Goal: Task Accomplishment & Management: Use online tool/utility

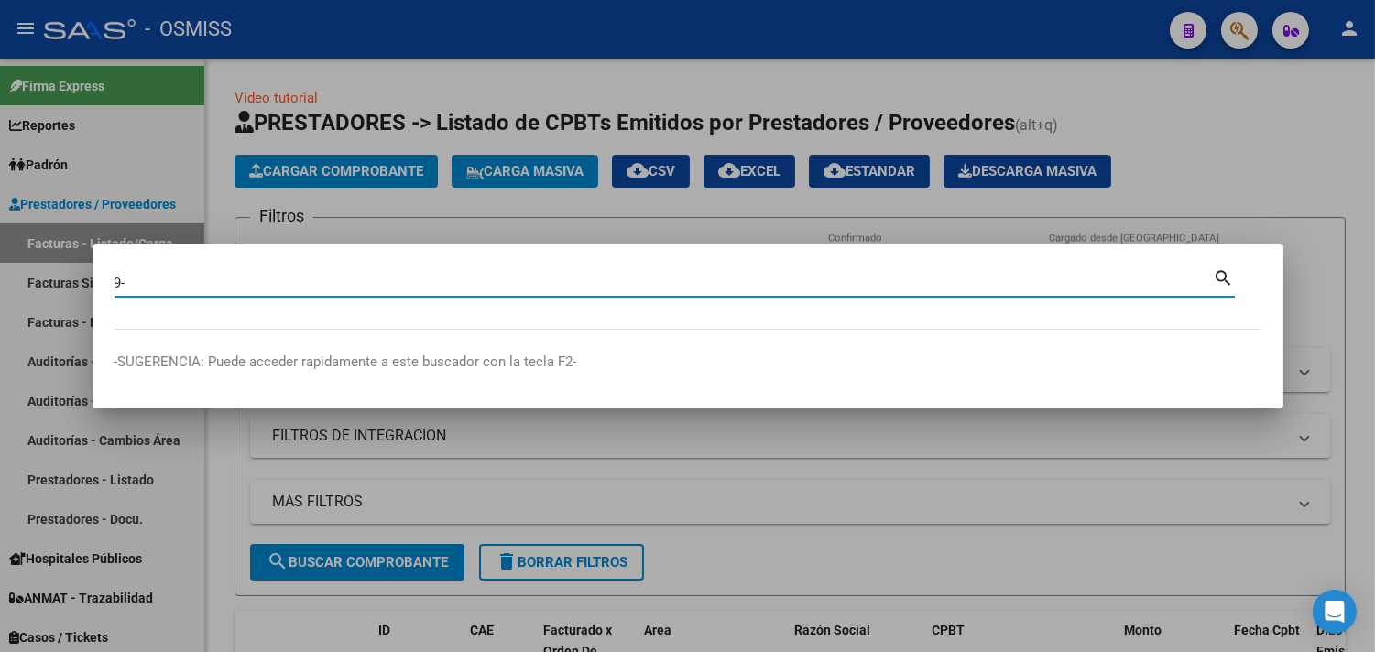
type input "9"
type input "6-19476"
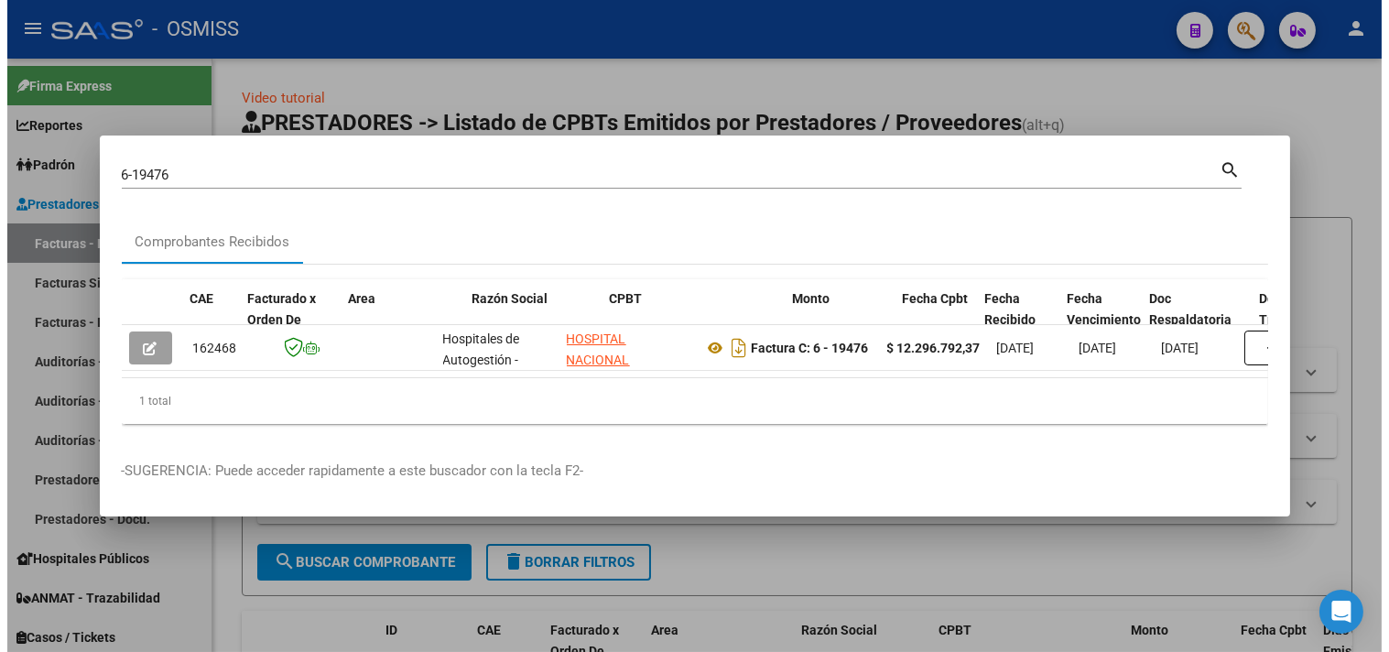
scroll to position [0, 806]
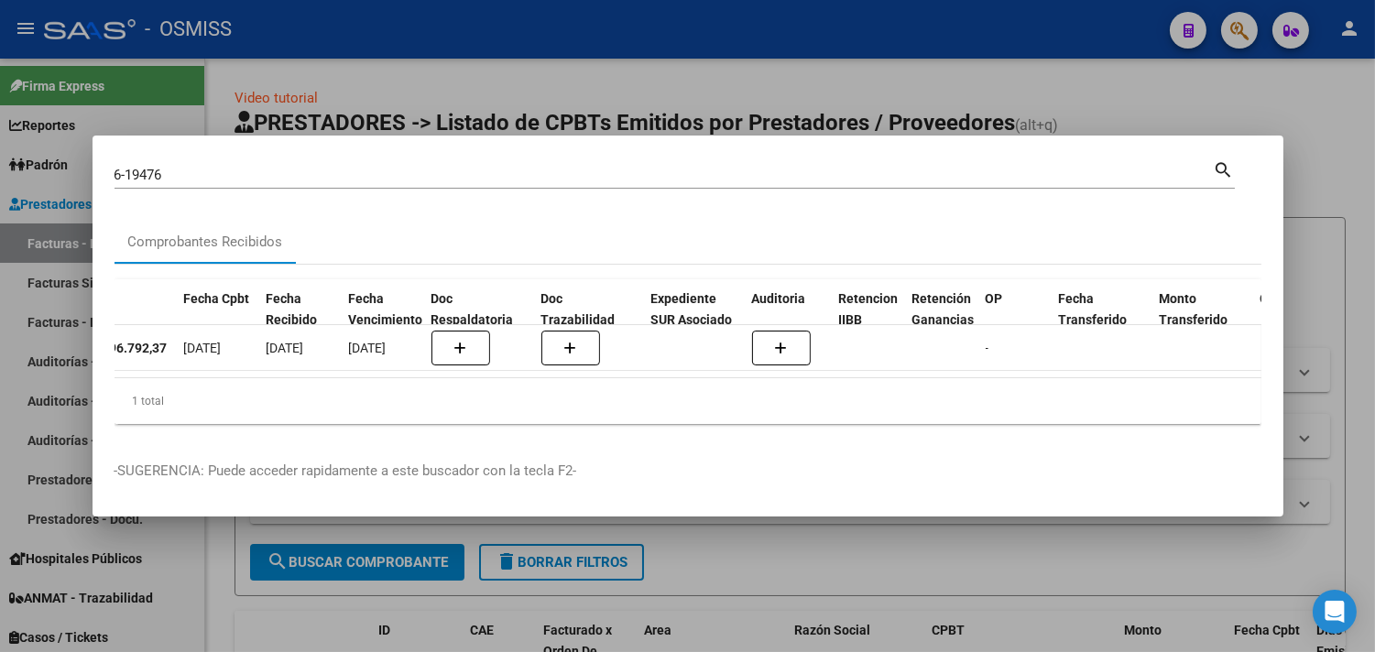
click at [1296, 159] on div at bounding box center [687, 326] width 1375 height 652
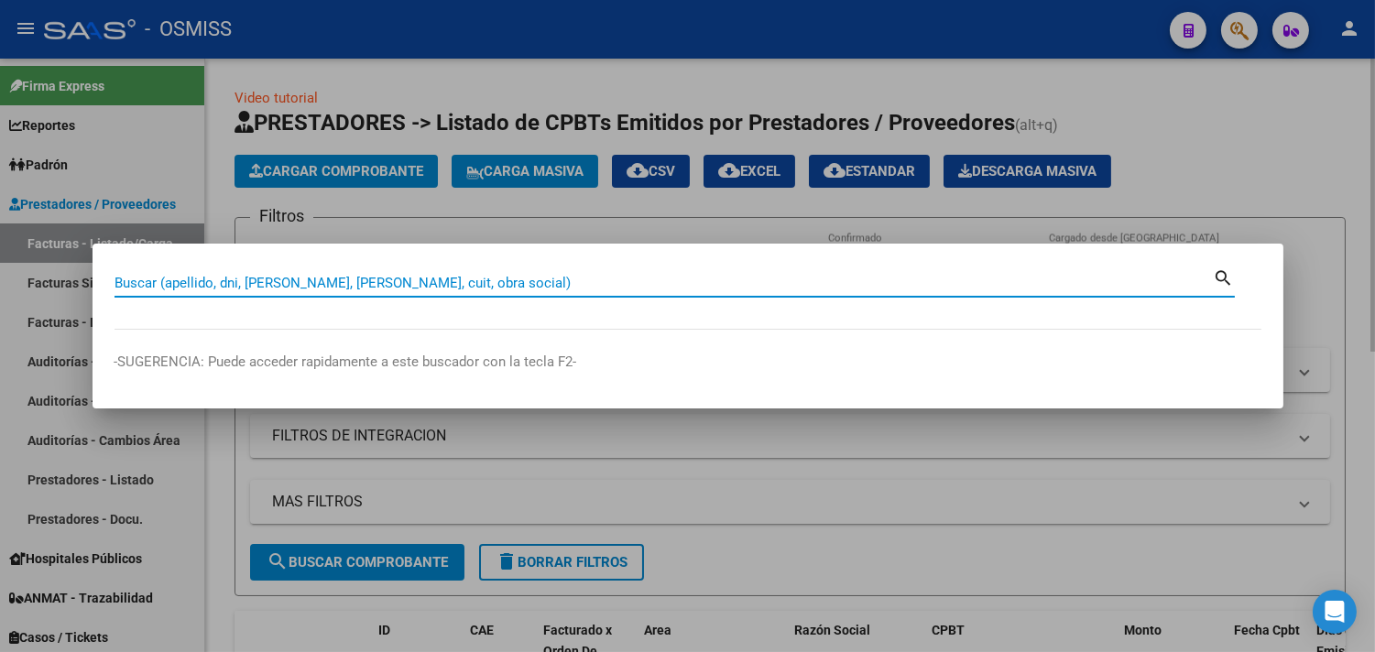
paste input "41-124"
type input "41-124"
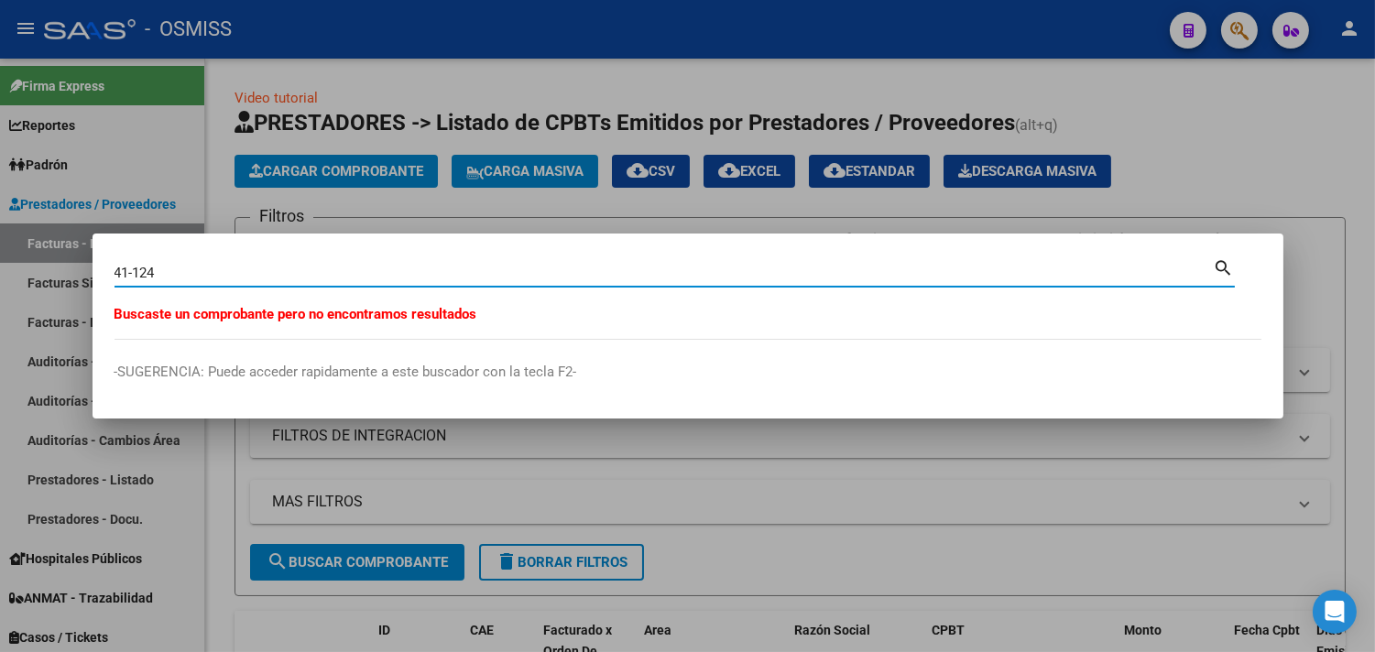
click at [221, 147] on div at bounding box center [687, 326] width 1375 height 652
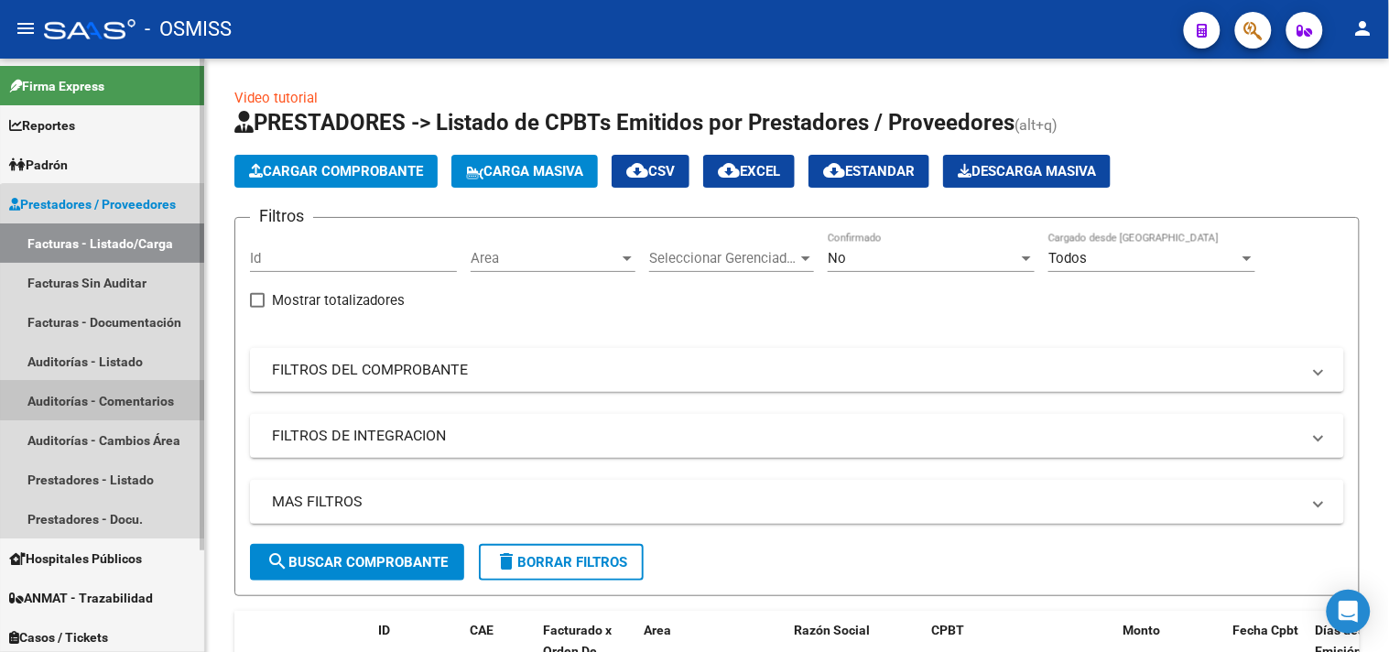
click at [110, 387] on link "Auditorías - Comentarios" at bounding box center [102, 400] width 204 height 39
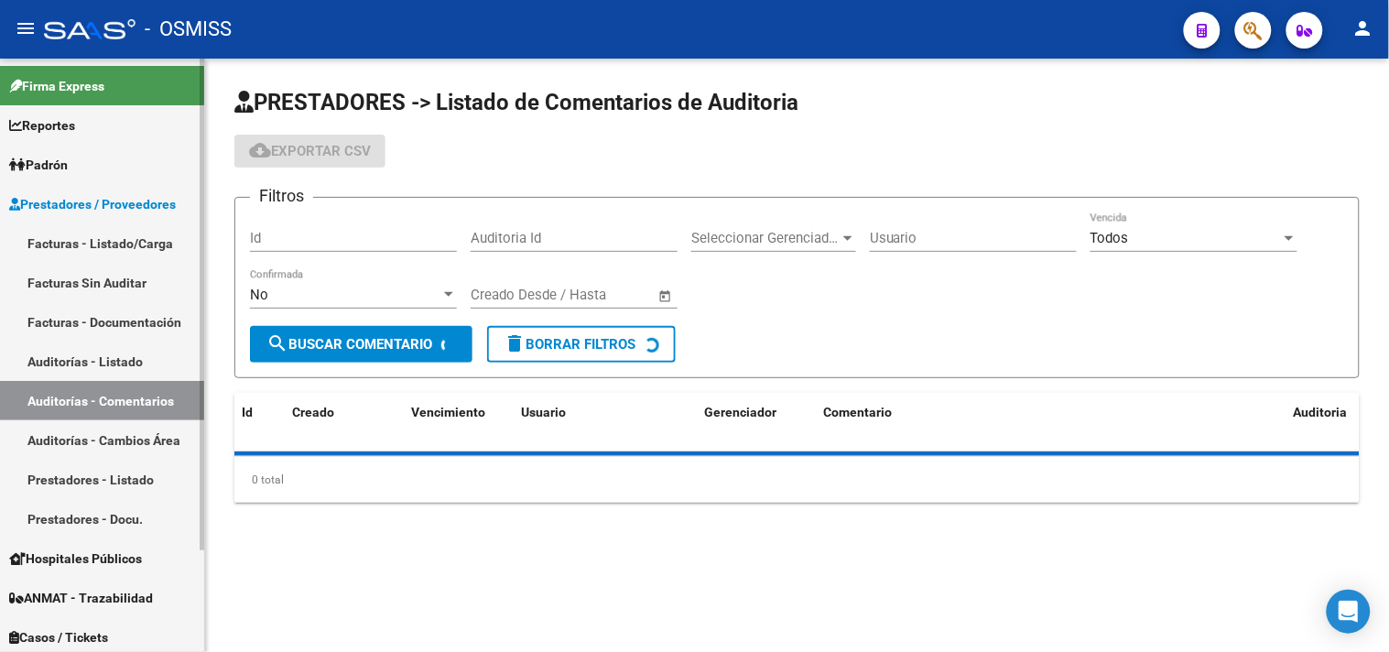
click at [113, 352] on link "Auditorías - Listado" at bounding box center [102, 361] width 204 height 39
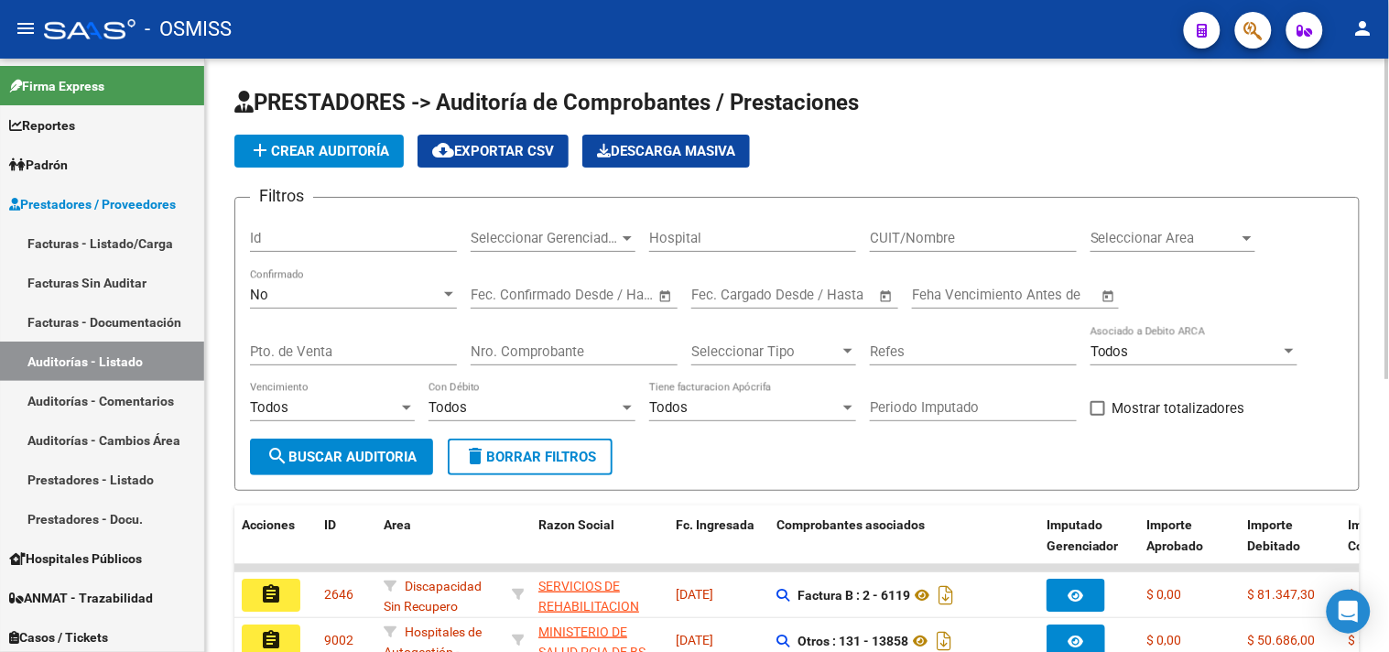
click at [556, 246] on span "Seleccionar Gerenciador" at bounding box center [545, 238] width 148 height 16
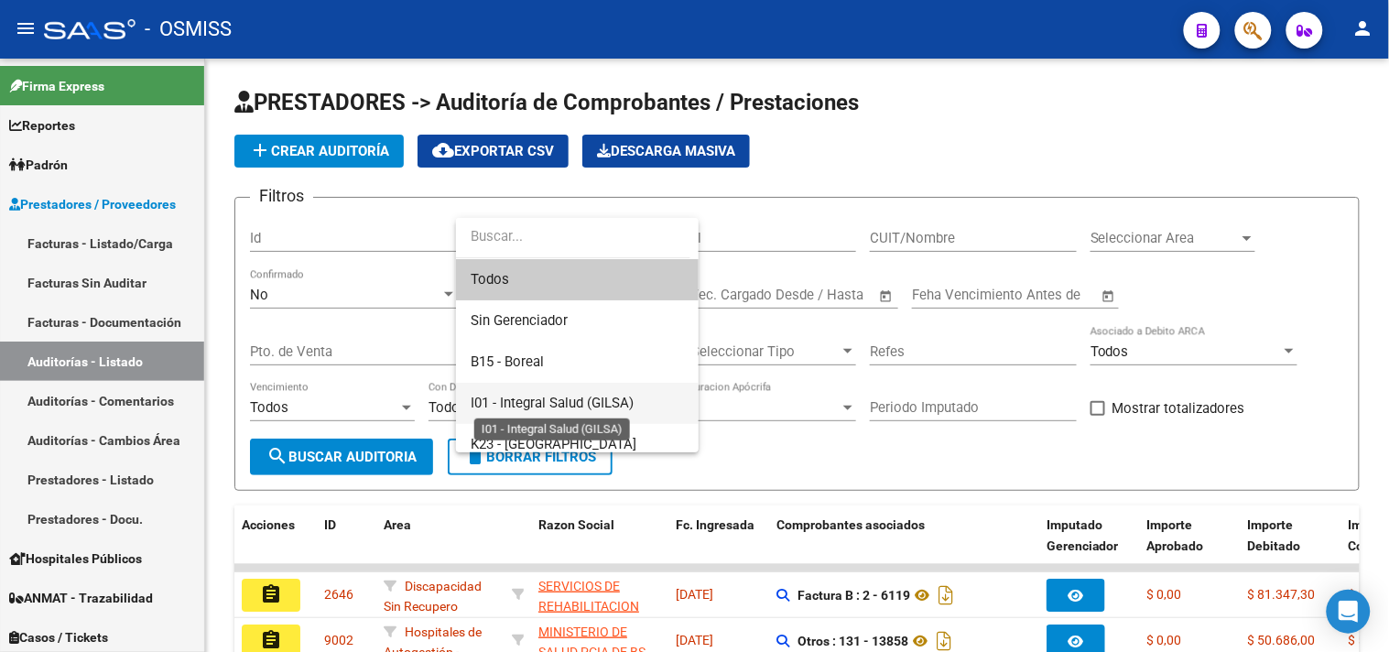
click at [561, 398] on span "I01 - Integral Salud (GILSA)" at bounding box center [552, 403] width 163 height 16
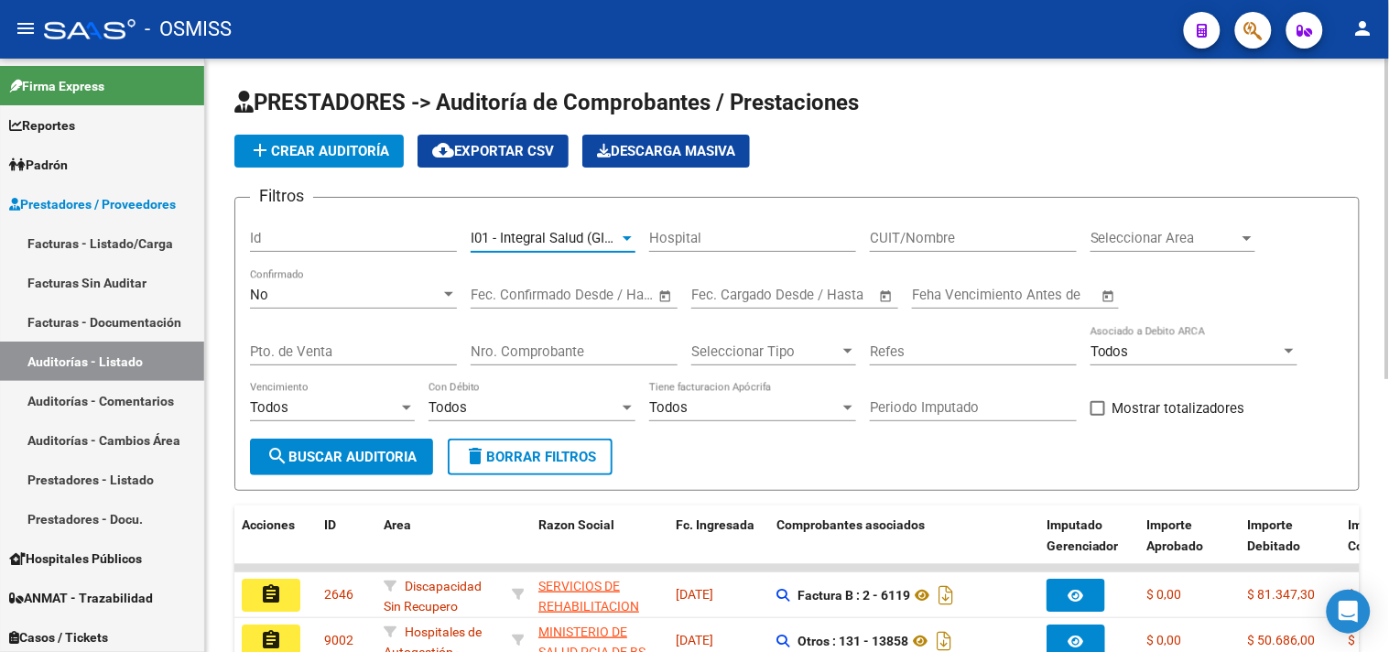
click at [1171, 245] on span "Seleccionar Area" at bounding box center [1165, 238] width 148 height 16
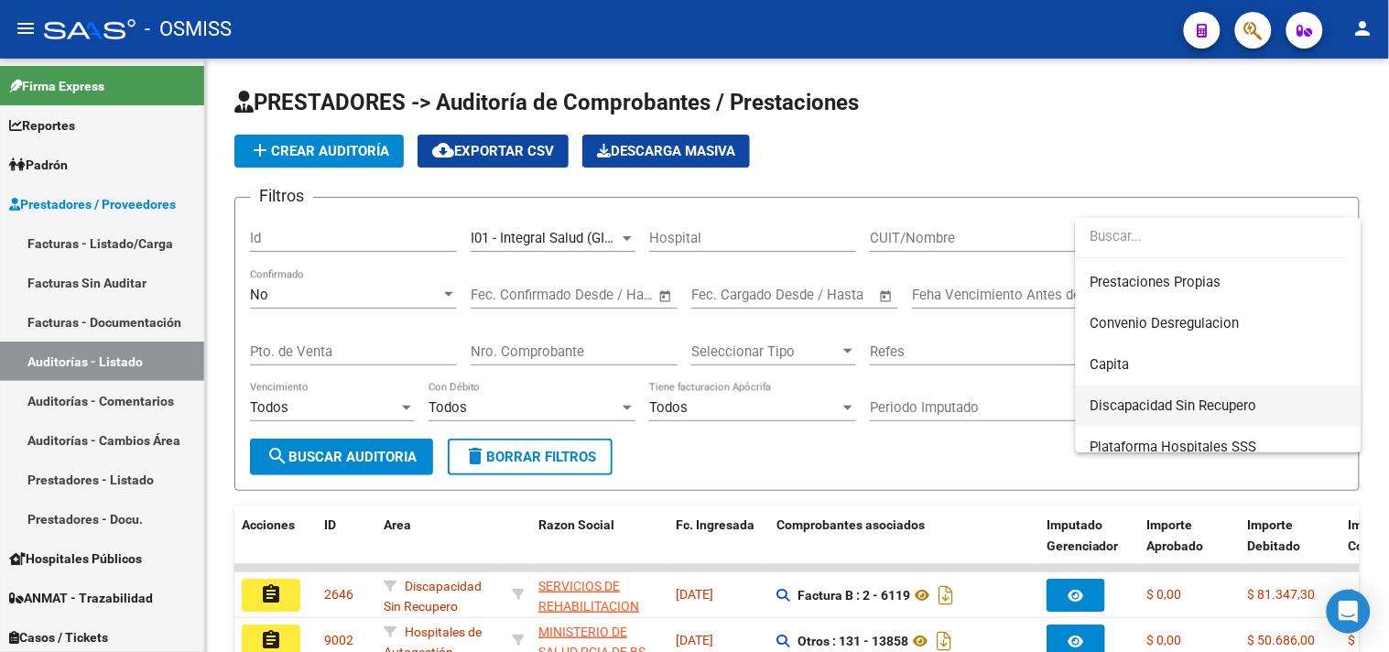
scroll to position [305, 0]
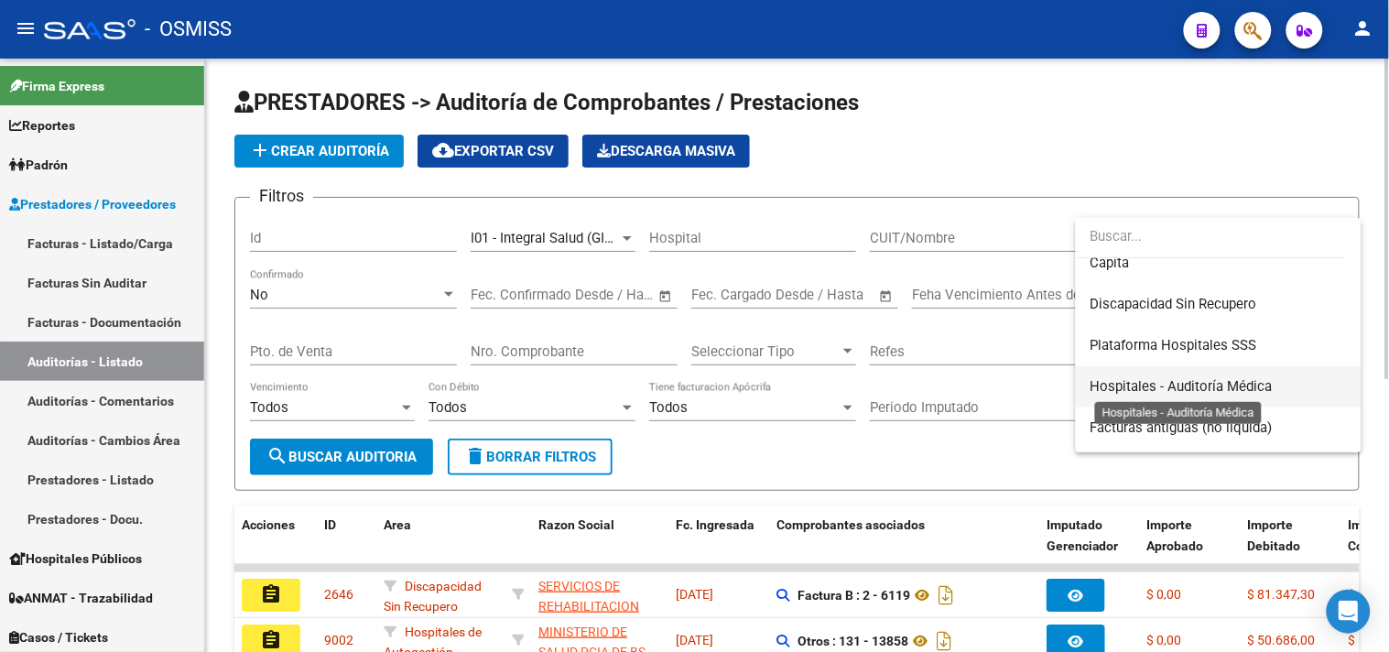
click at [1218, 390] on span "Hospitales - Auditoría Médica" at bounding box center [1182, 386] width 182 height 16
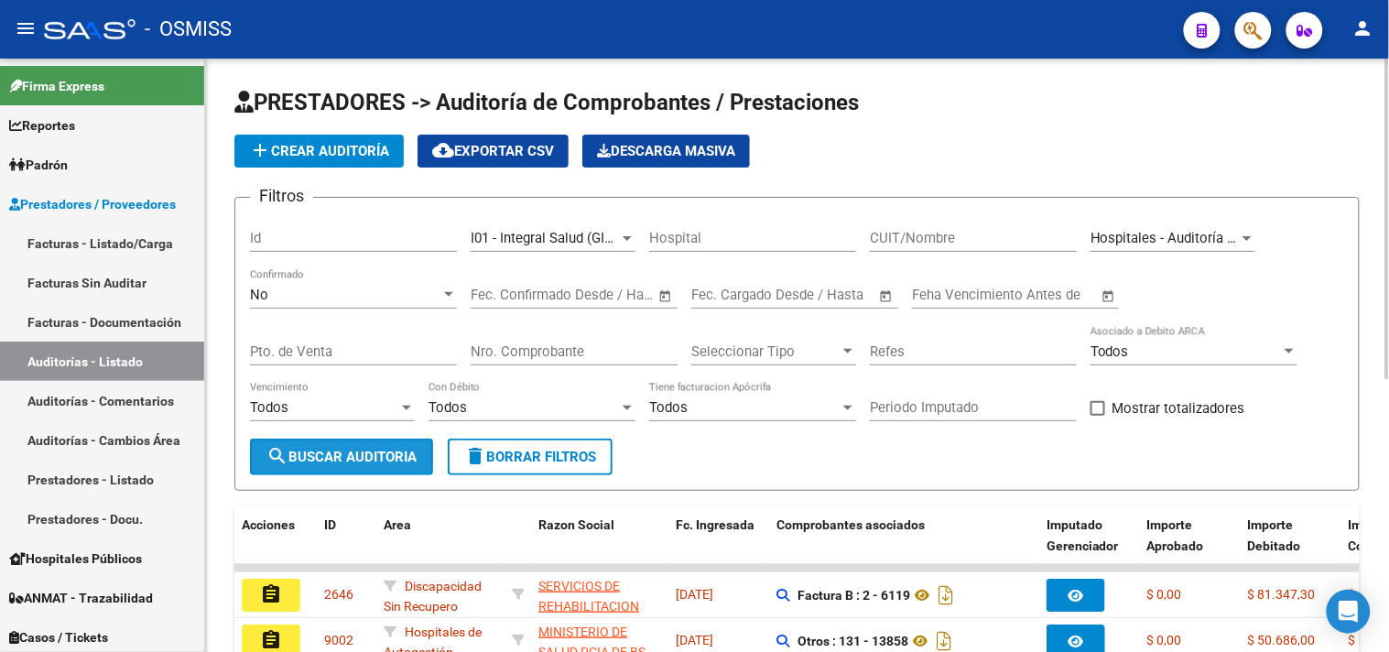
click at [349, 467] on button "search Buscar Auditoria" at bounding box center [341, 457] width 183 height 37
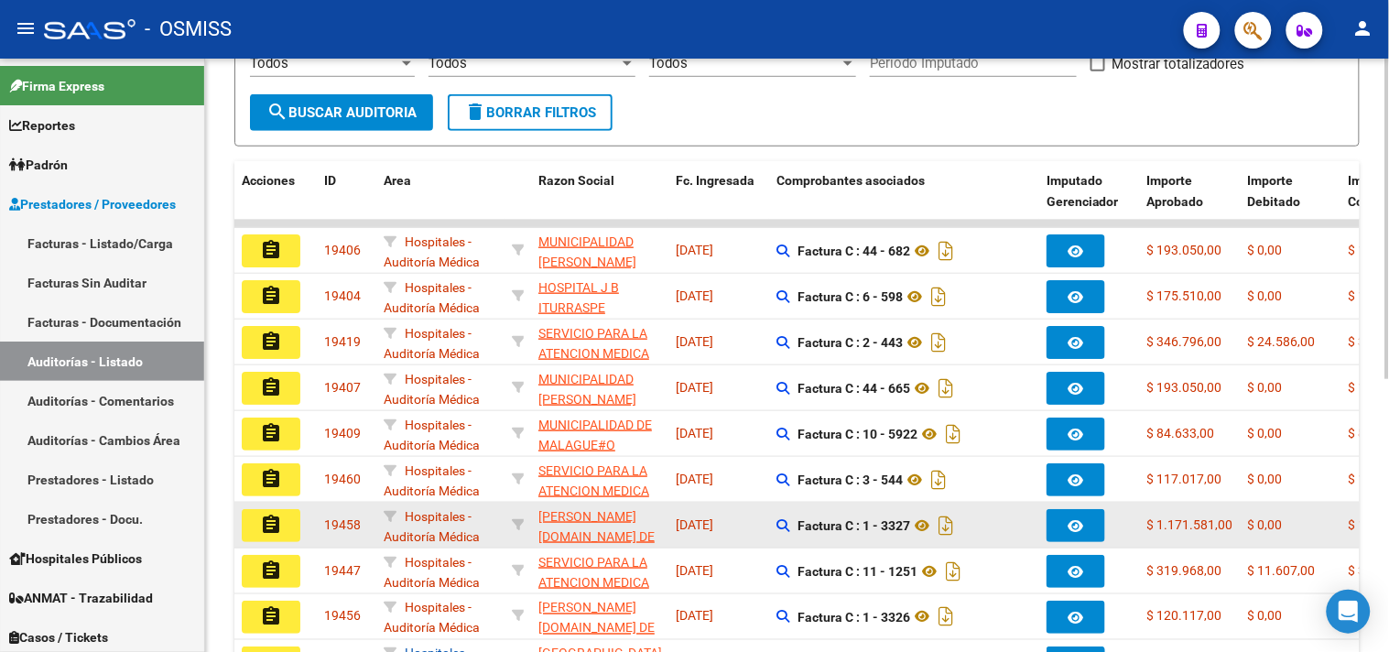
scroll to position [505, 0]
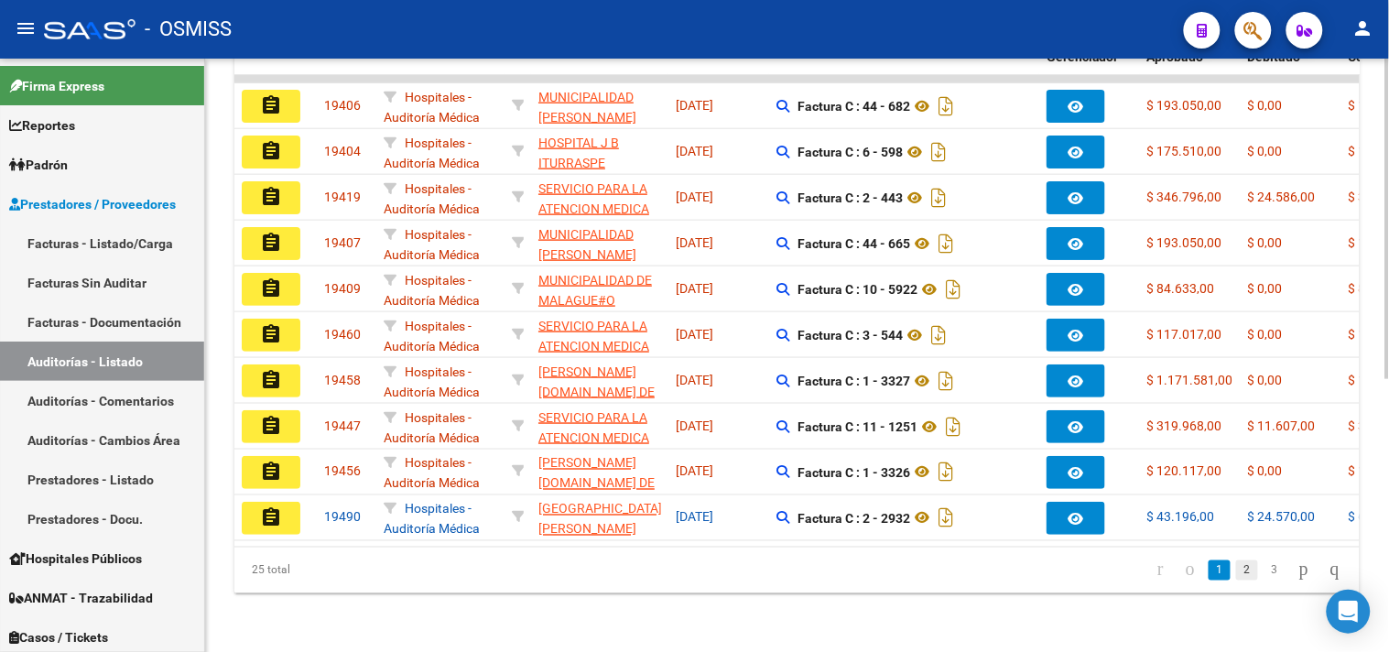
click at [1236, 570] on link "2" at bounding box center [1247, 571] width 22 height 20
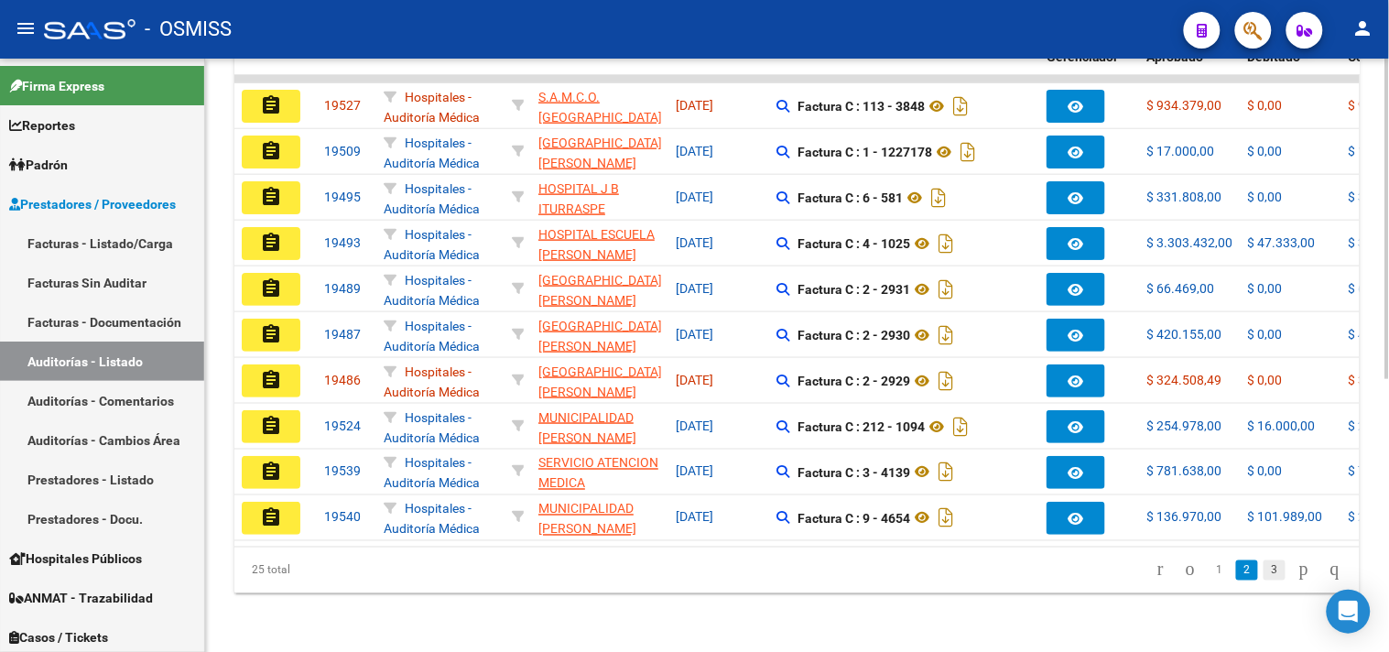
click at [1264, 570] on link "3" at bounding box center [1275, 571] width 22 height 20
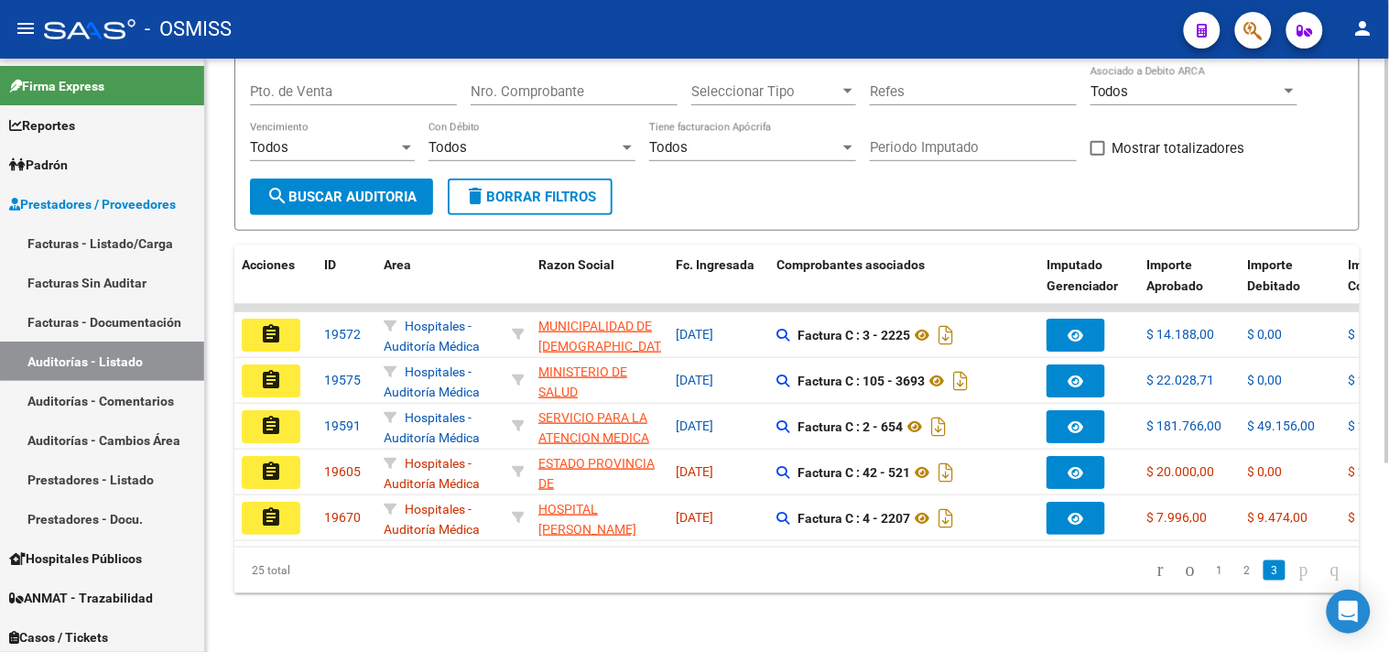
scroll to position [276, 0]
click at [1236, 571] on link "2" at bounding box center [1247, 571] width 22 height 20
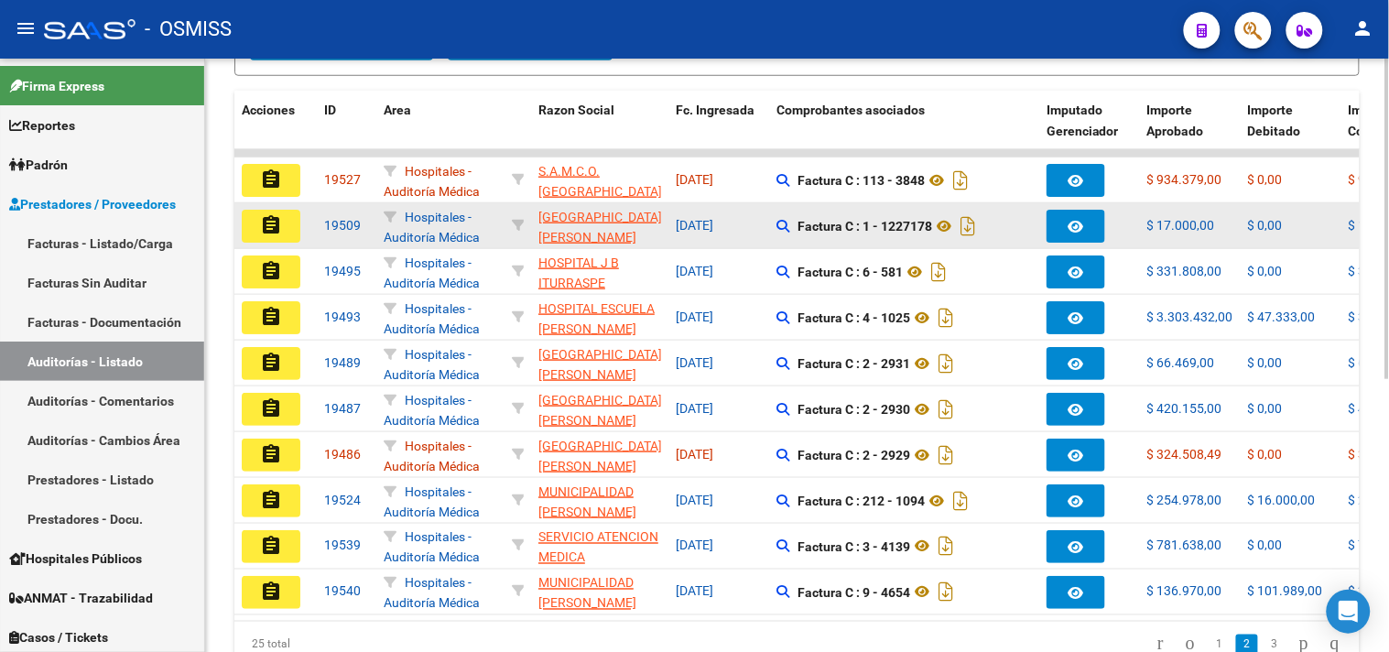
scroll to position [505, 0]
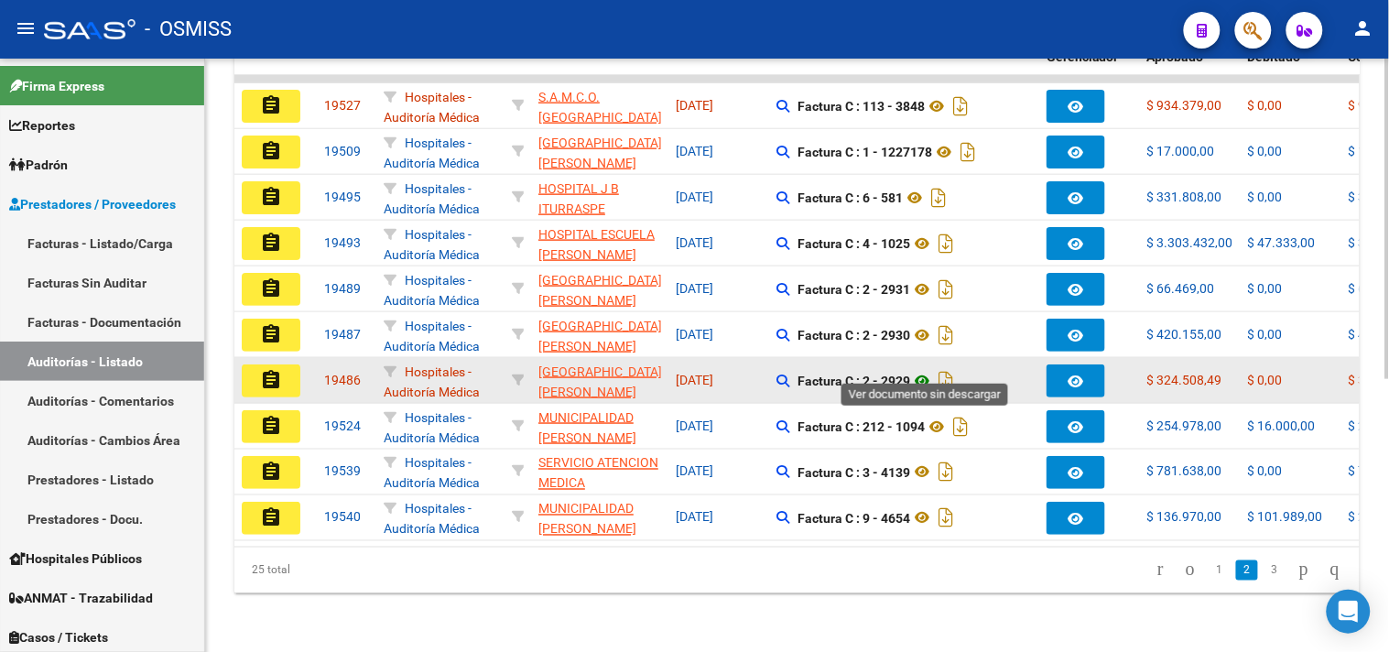
drag, startPoint x: 859, startPoint y: 366, endPoint x: 932, endPoint y: 364, distance: 73.3
click at [932, 374] on span "Factura C : 2 - 2929" at bounding box center [878, 381] width 160 height 15
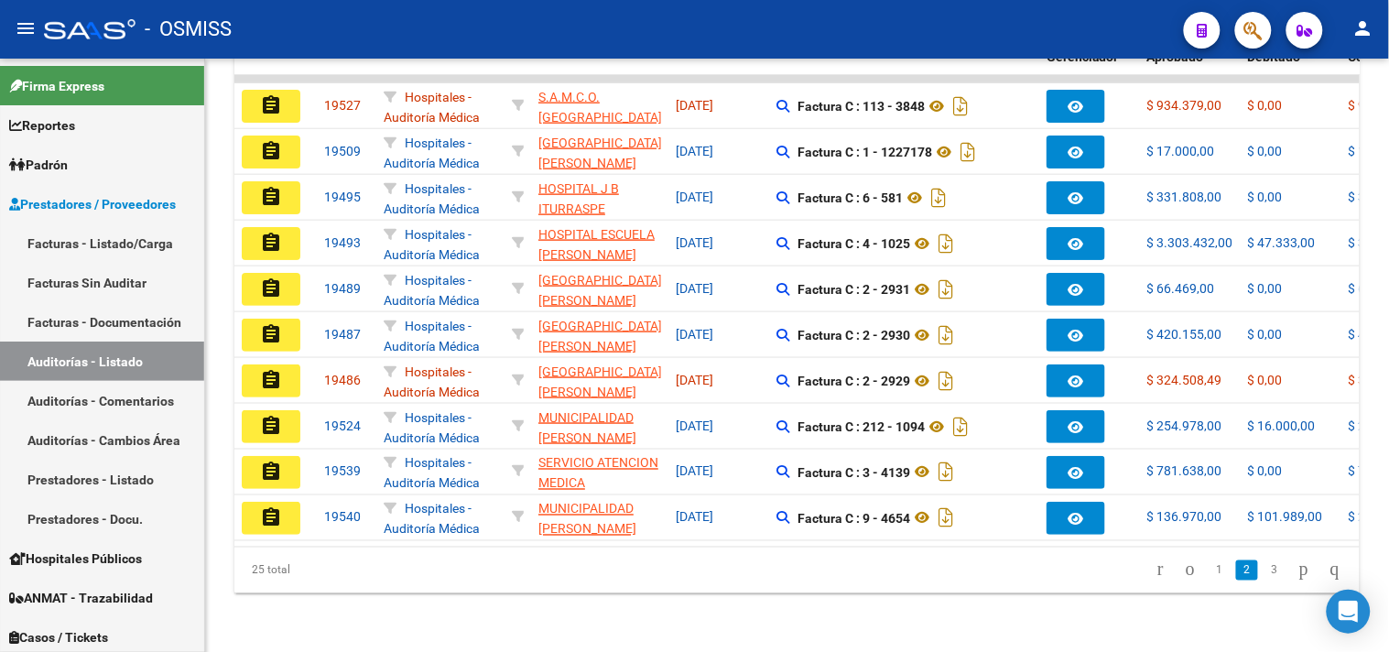
click at [285, 365] on button "assignment" at bounding box center [271, 381] width 59 height 33
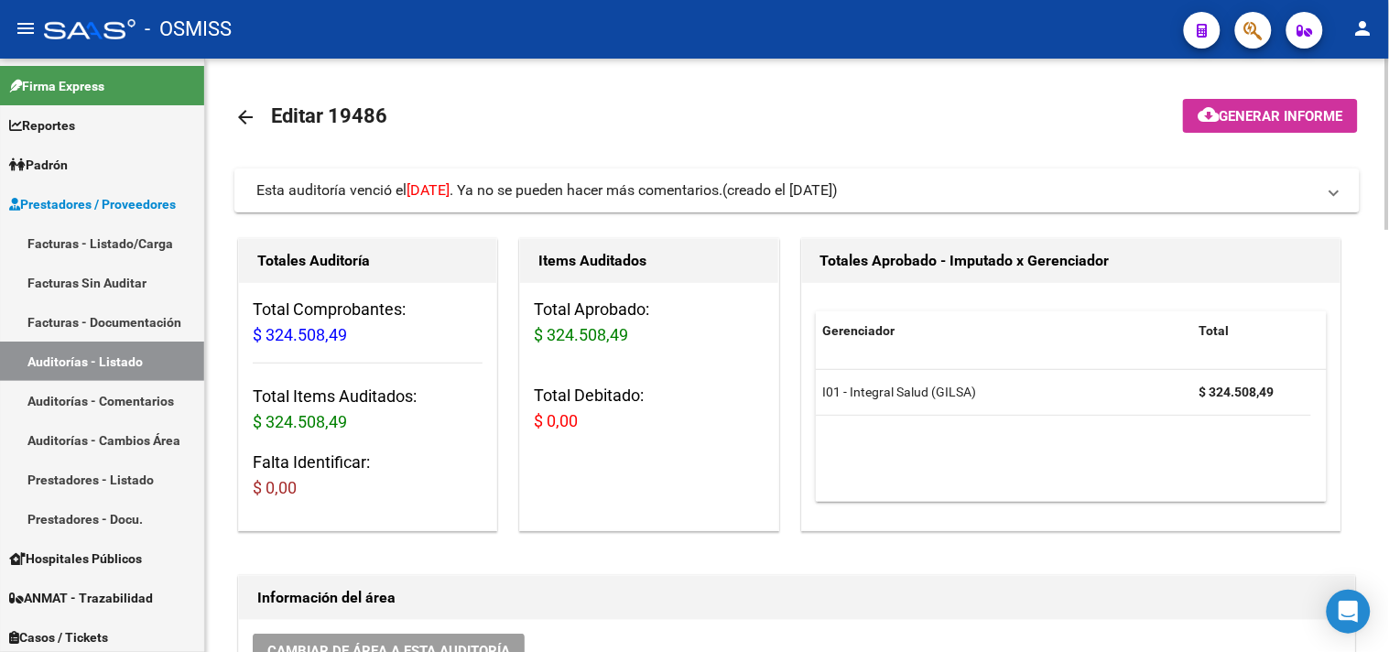
click at [252, 119] on mat-icon "arrow_back" at bounding box center [245, 117] width 22 height 22
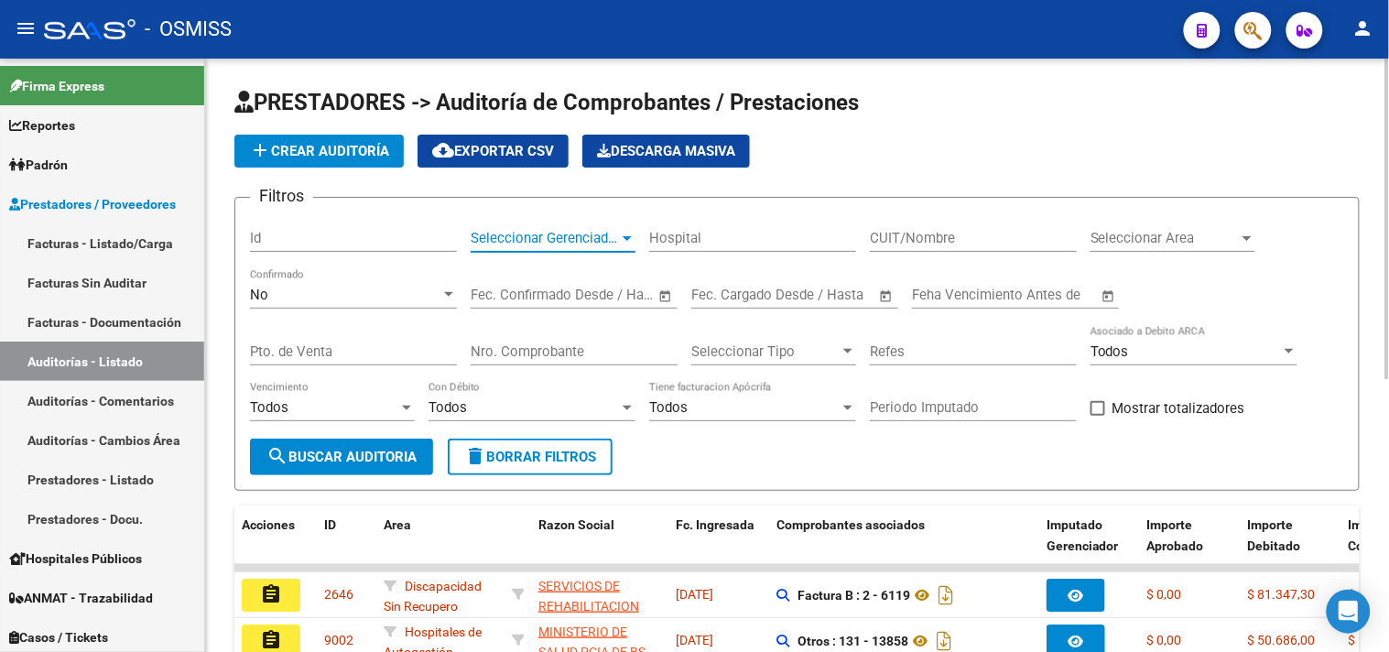
click at [547, 230] on span "Seleccionar Gerenciador" at bounding box center [545, 238] width 148 height 16
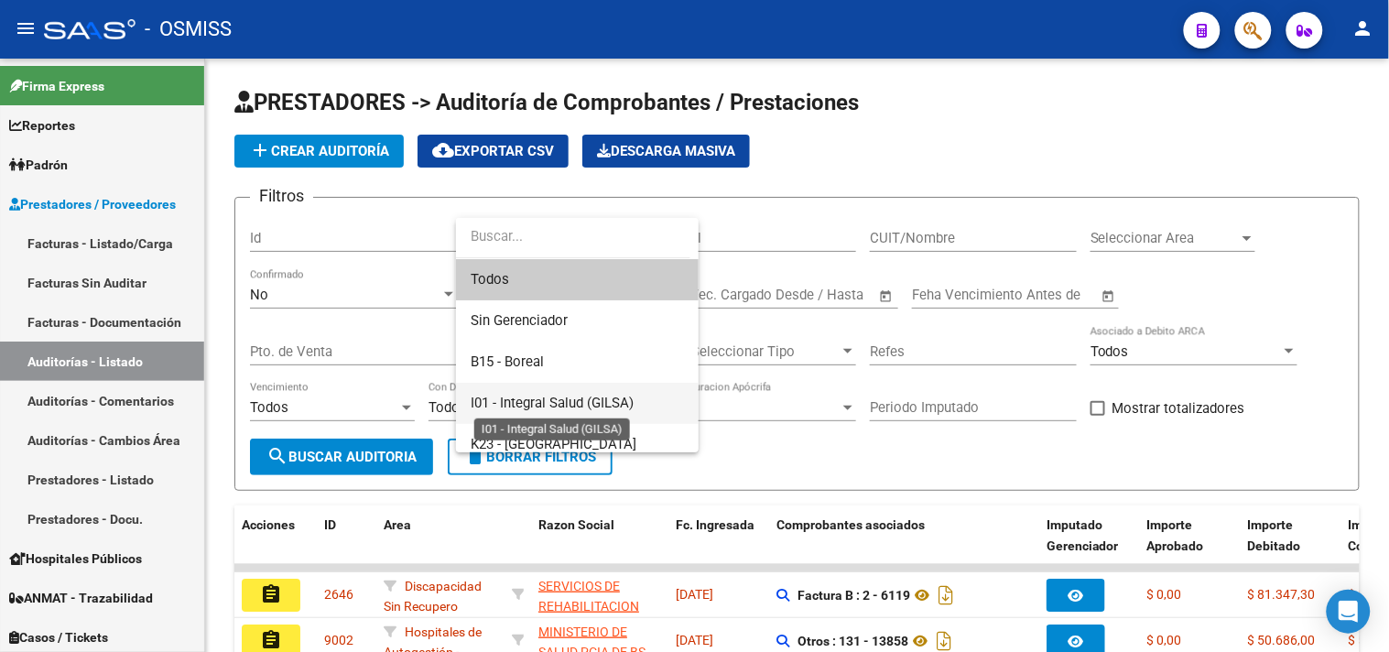
click at [583, 404] on span "I01 - Integral Salud (GILSA)" at bounding box center [552, 403] width 163 height 16
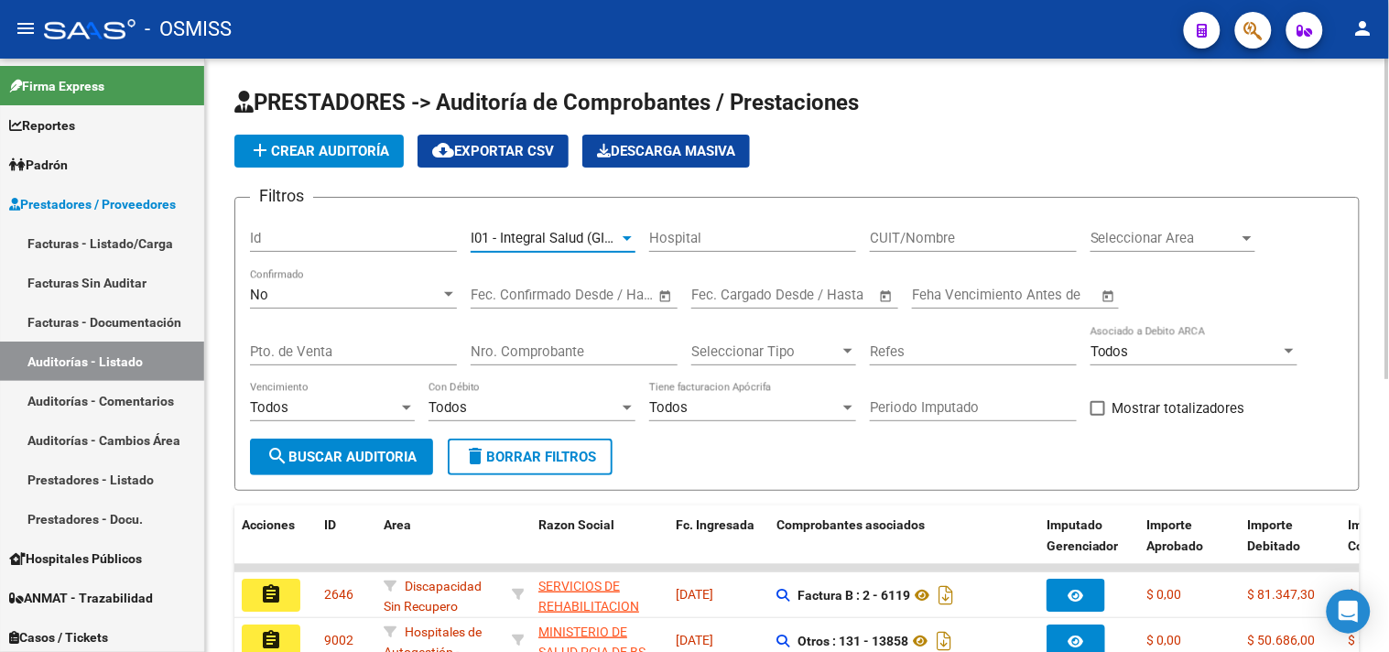
click at [1138, 245] on span "Seleccionar Area" at bounding box center [1165, 238] width 148 height 16
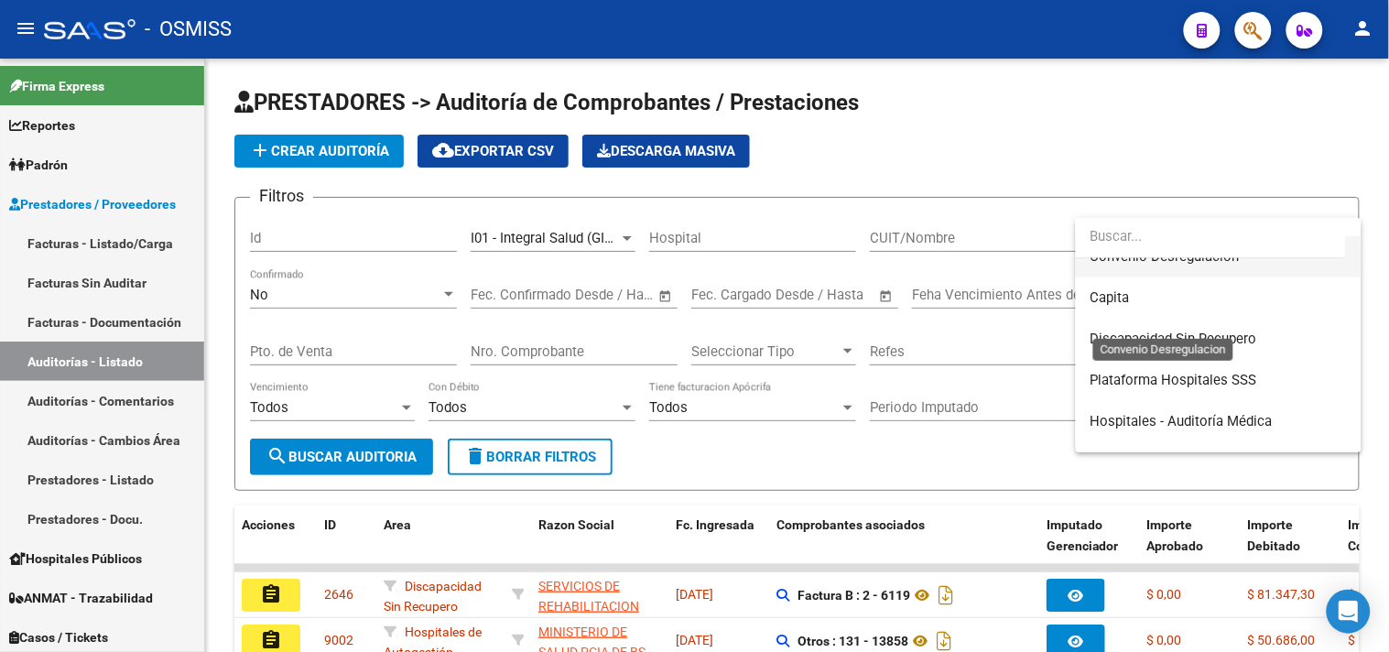
scroll to position [305, 0]
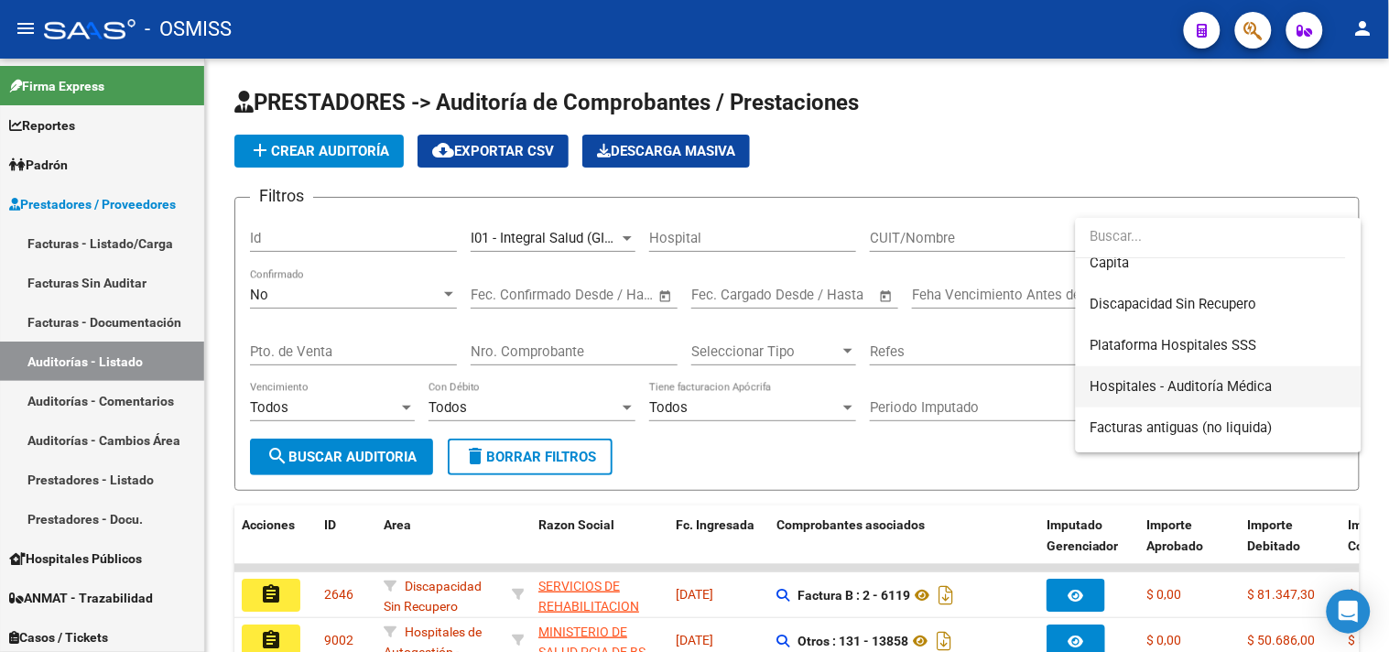
click at [1196, 374] on span "Hospitales - Auditoría Médica" at bounding box center [1219, 386] width 256 height 41
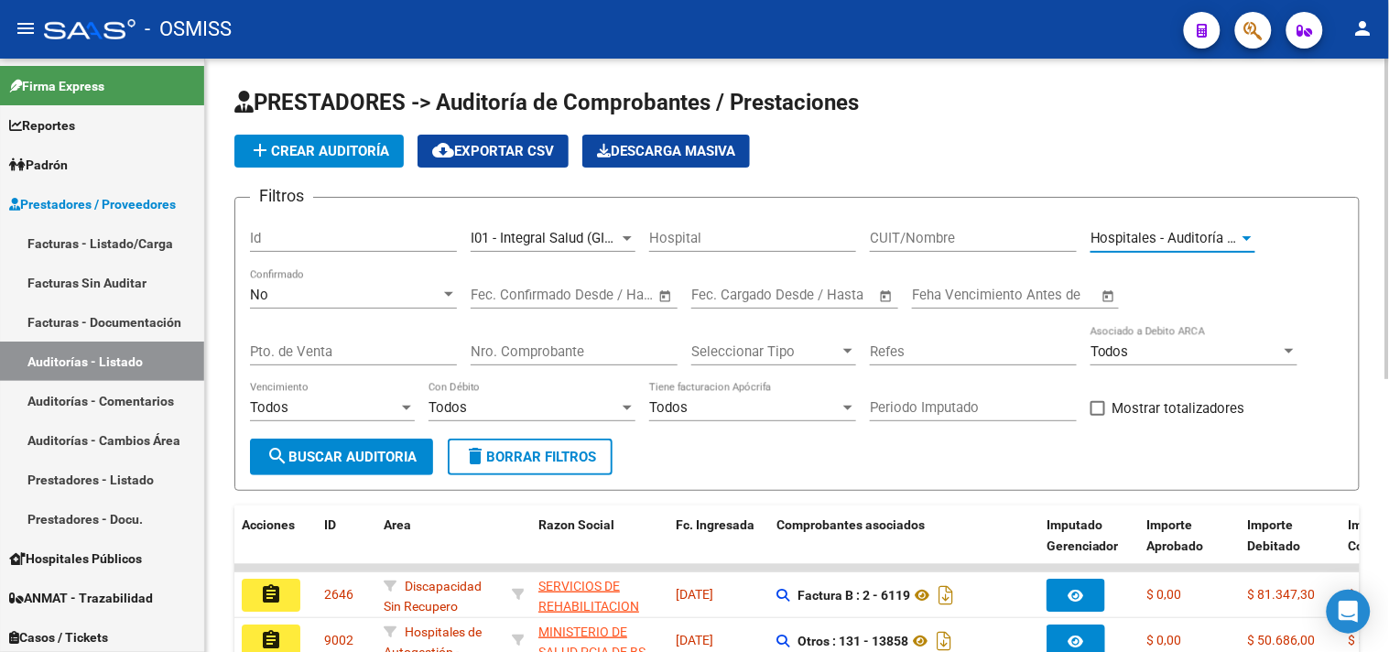
click at [413, 456] on span "search Buscar Auditoria" at bounding box center [342, 457] width 150 height 16
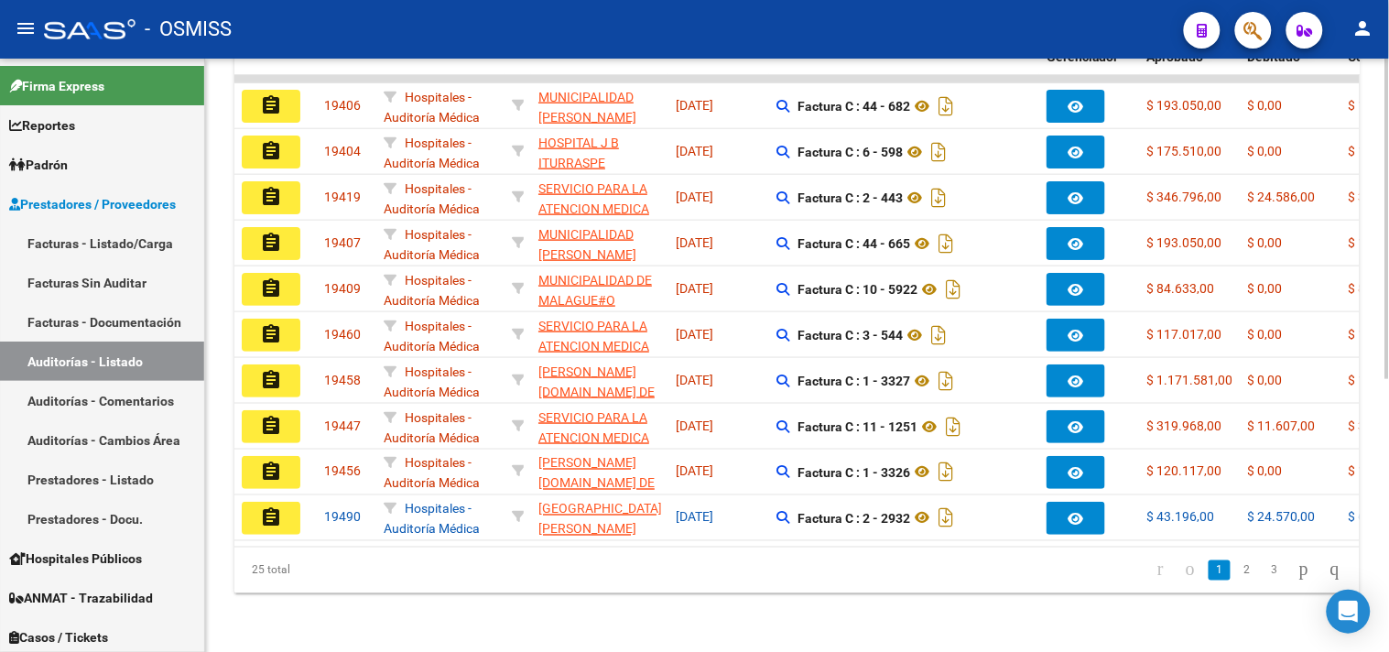
scroll to position [505, 0]
click at [1239, 572] on link "2" at bounding box center [1247, 571] width 22 height 20
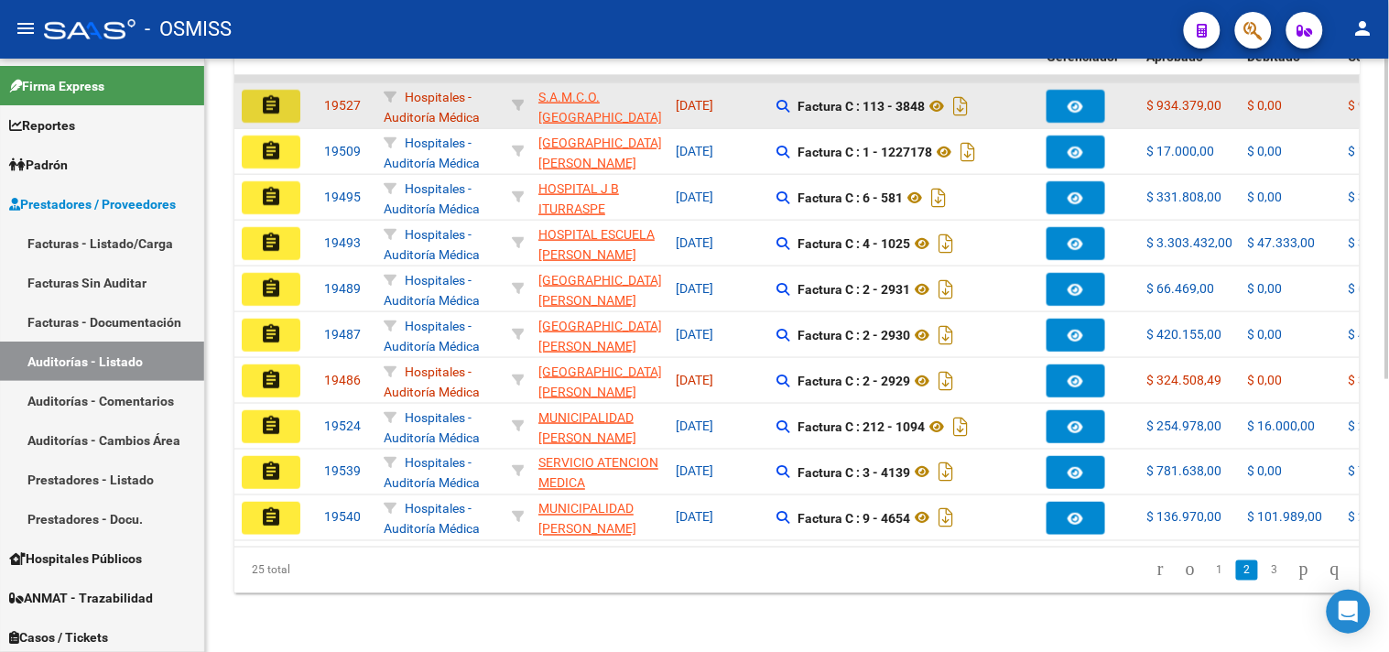
click at [285, 90] on button "assignment" at bounding box center [271, 106] width 59 height 33
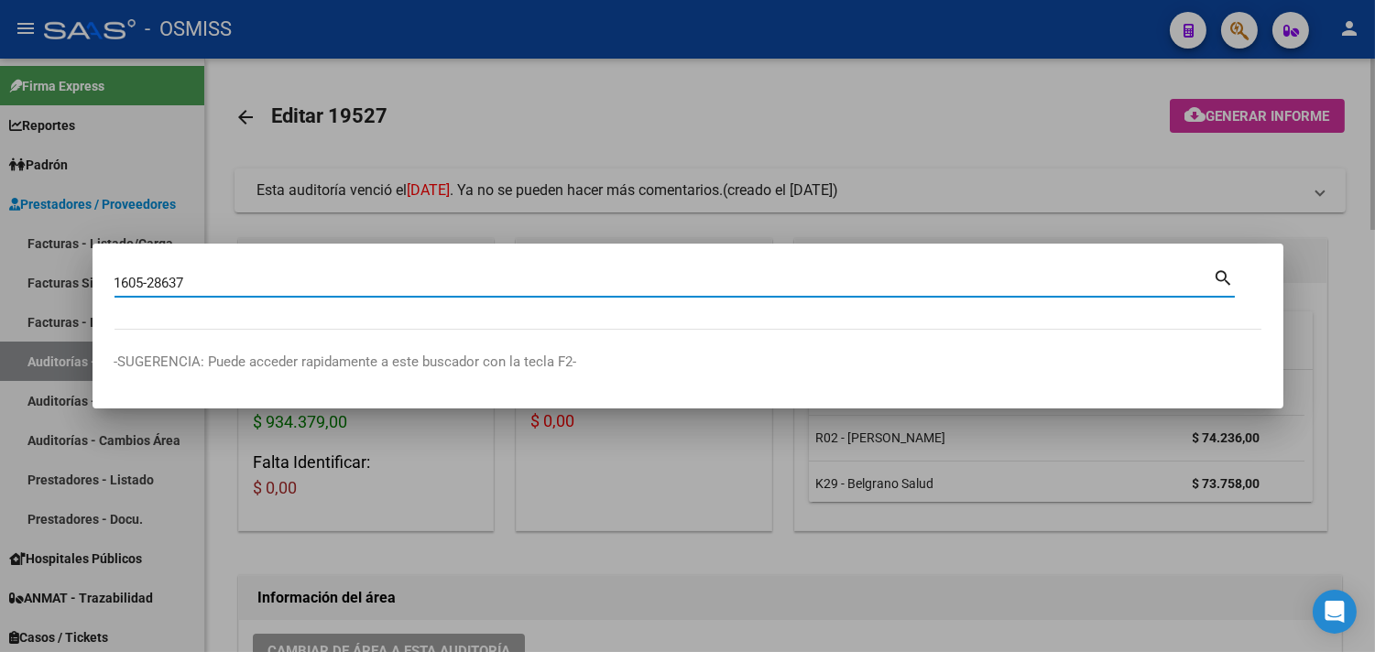
type input "1605-28637"
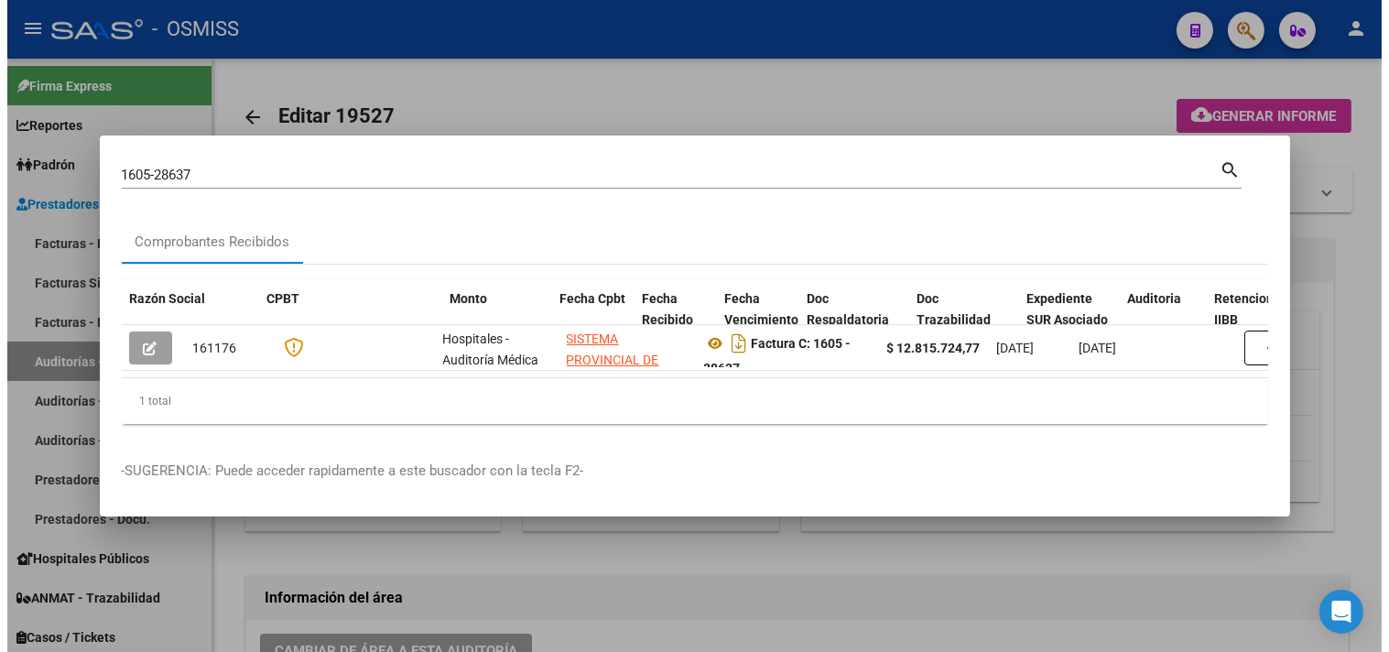
scroll to position [0, 758]
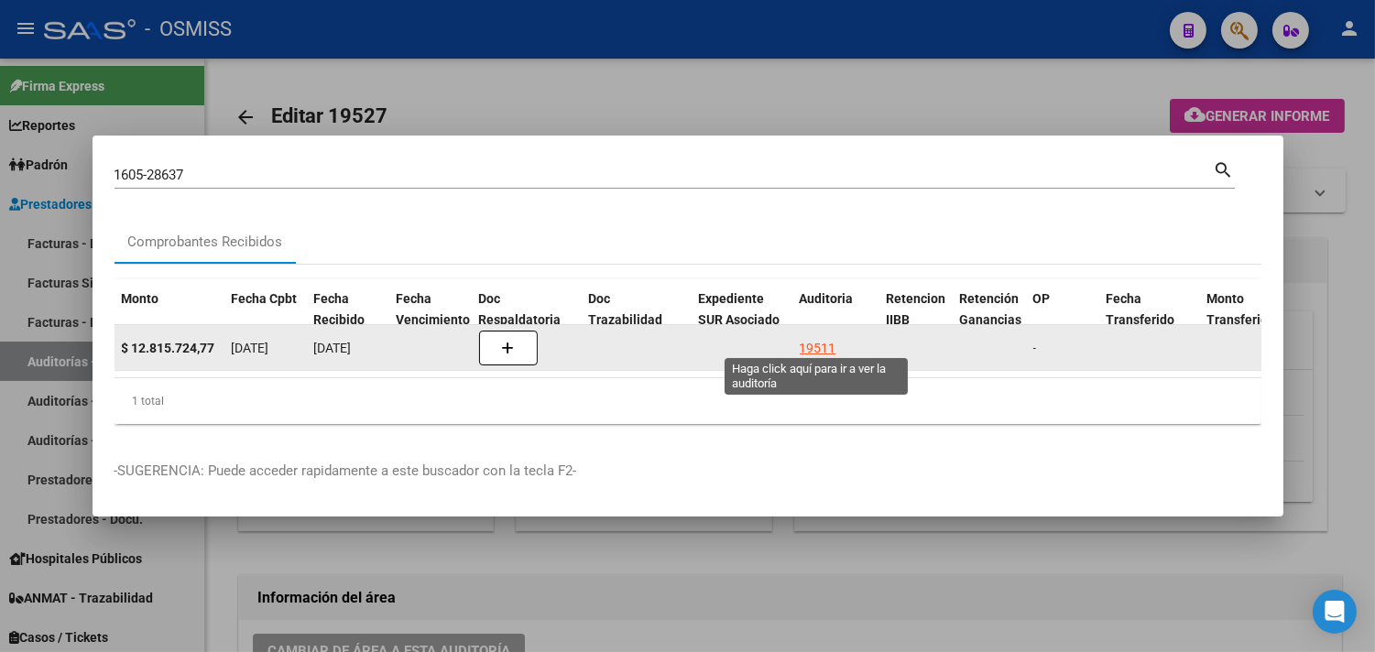
click at [819, 343] on div "19511" at bounding box center [818, 348] width 37 height 21
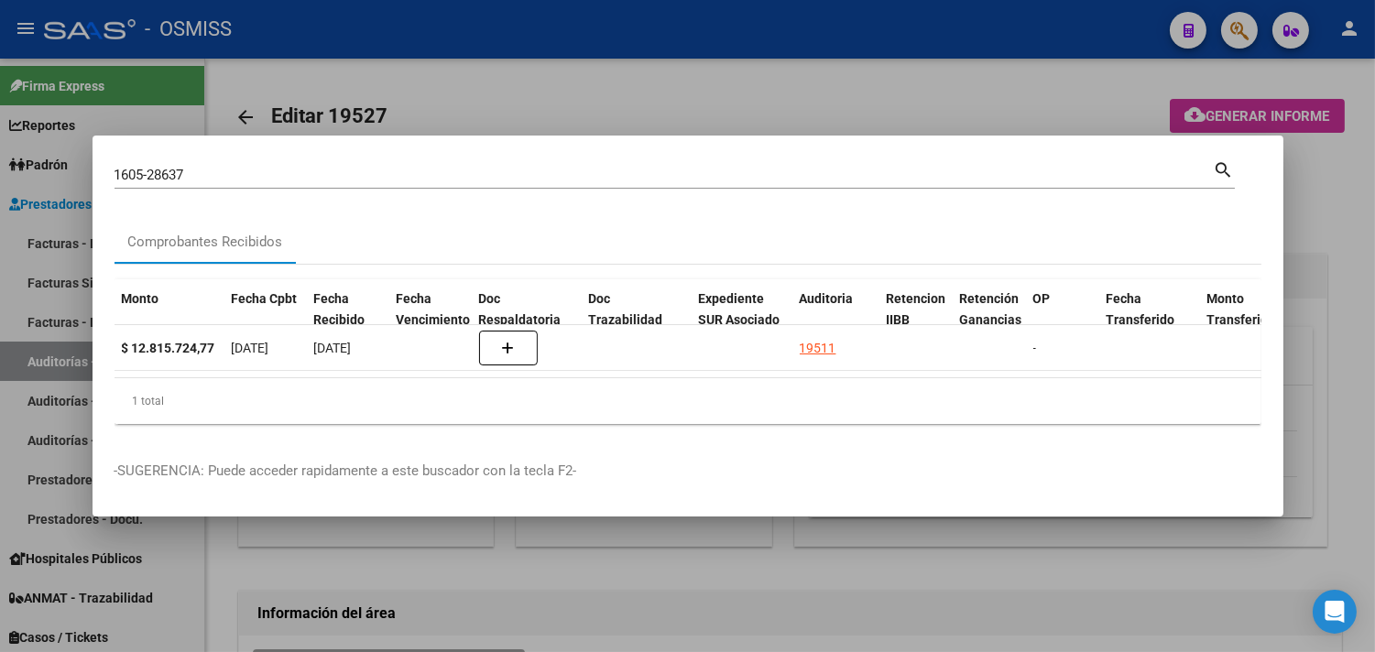
click at [1346, 221] on div at bounding box center [687, 326] width 1375 height 652
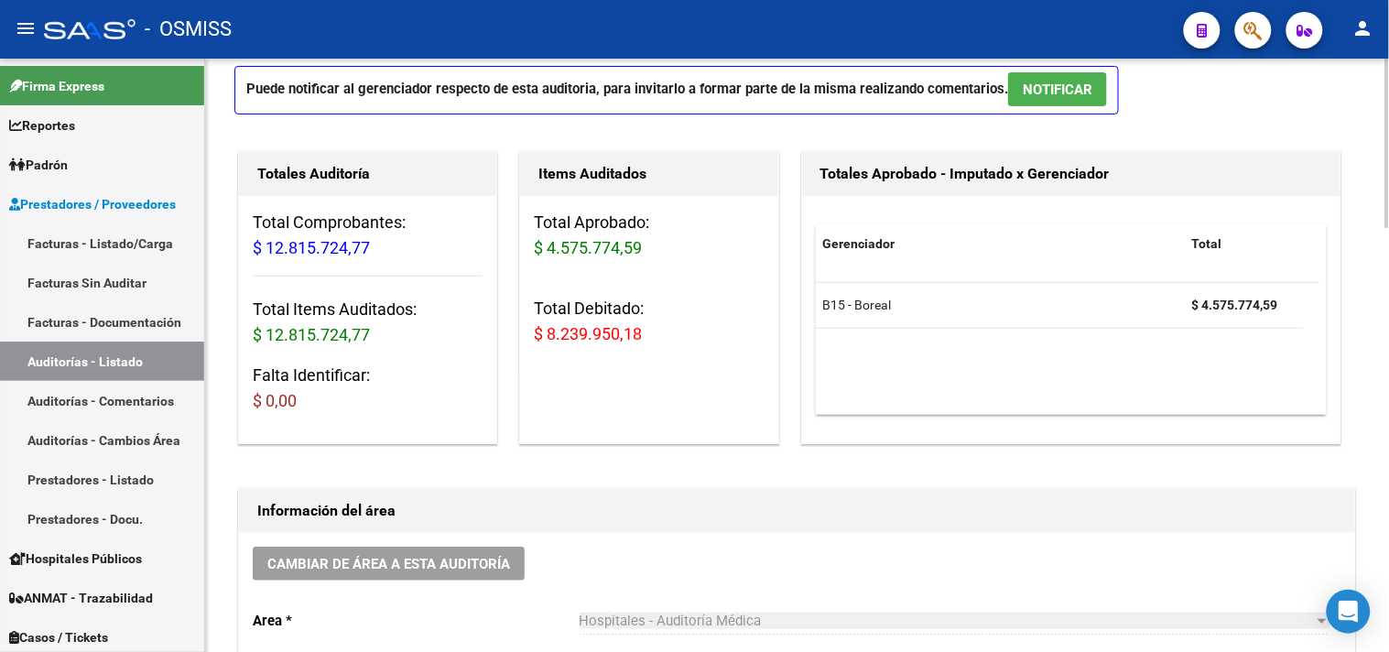
scroll to position [102, 0]
drag, startPoint x: 548, startPoint y: 339, endPoint x: 659, endPoint y: 334, distance: 111.8
click at [659, 334] on h3 "Total Debitado: $ 8.239.950,18" at bounding box center [649, 322] width 230 height 51
